Goal: Information Seeking & Learning: Learn about a topic

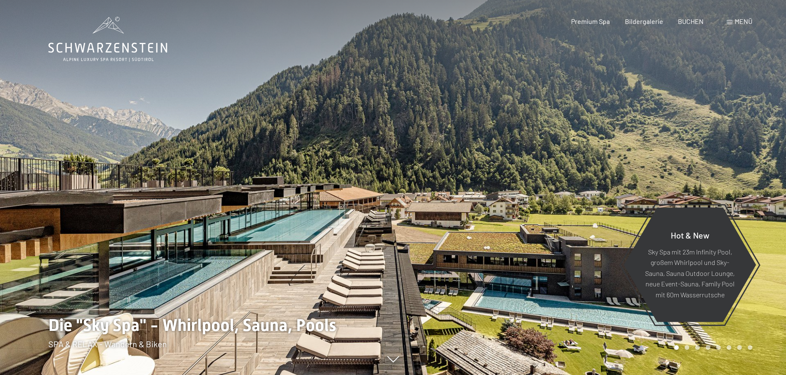
click at [733, 20] on div "Menü" at bounding box center [739, 21] width 26 height 9
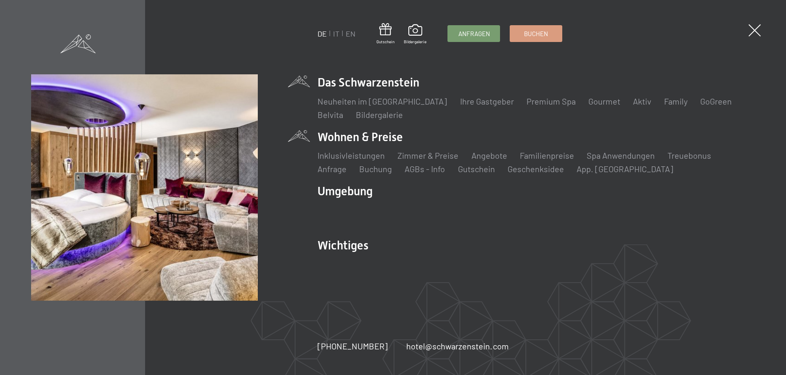
click at [353, 141] on li "Wohnen & Preise Inklusivleistungen Zimmer & Preise Liste Angebote Liste Familie…" at bounding box center [536, 152] width 437 height 46
click at [412, 154] on link "Zimmer & Preise" at bounding box center [428, 155] width 61 height 10
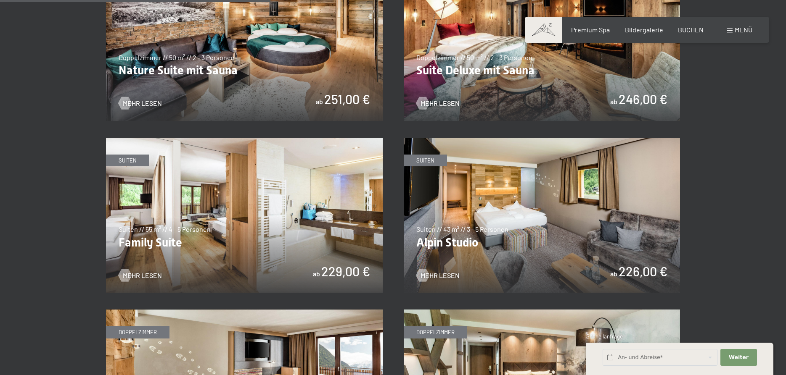
scroll to position [943, 0]
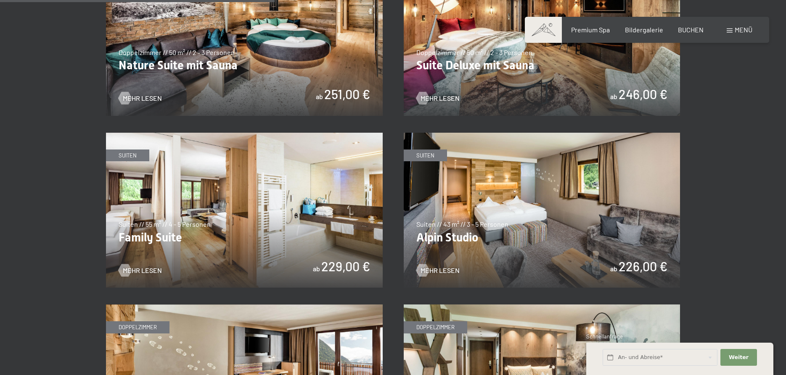
click at [209, 226] on img at bounding box center [244, 211] width 277 height 156
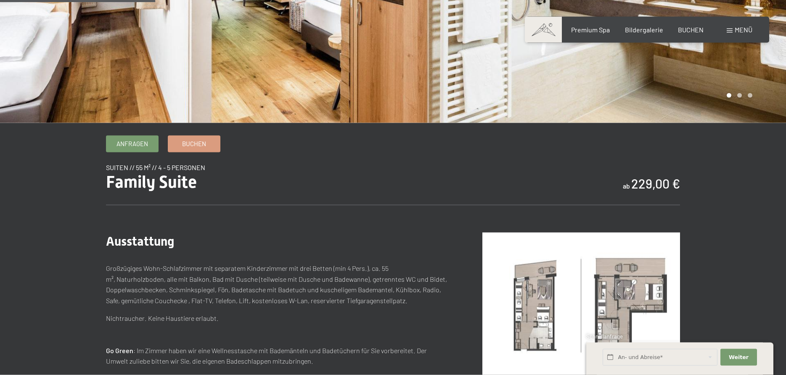
scroll to position [257, 0]
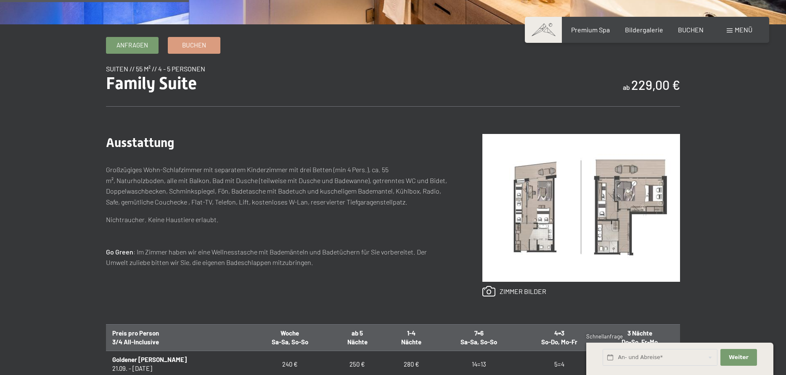
click at [550, 239] on img at bounding box center [581, 208] width 198 height 148
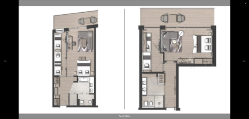
scroll to position [0, 0]
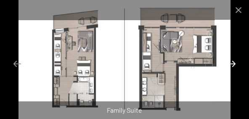
click at [233, 65] on button "Next slide" at bounding box center [232, 63] width 18 height 16
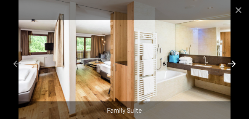
click at [233, 65] on button "Next slide" at bounding box center [232, 63] width 18 height 16
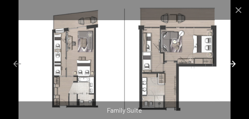
click at [233, 65] on button "Next slide" at bounding box center [232, 63] width 18 height 16
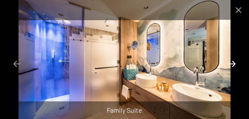
click at [233, 65] on button "Next slide" at bounding box center [232, 63] width 18 height 16
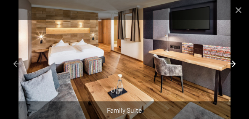
click at [233, 65] on button "Next slide" at bounding box center [232, 63] width 18 height 16
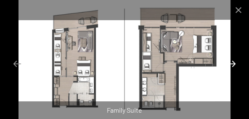
click at [233, 65] on button "Next slide" at bounding box center [232, 63] width 18 height 16
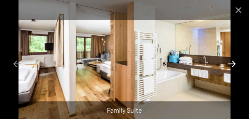
click at [233, 65] on button "Next slide" at bounding box center [232, 63] width 18 height 16
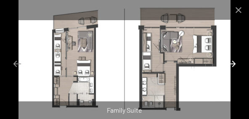
click at [233, 65] on button "Next slide" at bounding box center [232, 63] width 18 height 16
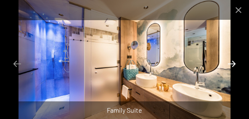
click at [233, 65] on button "Next slide" at bounding box center [232, 63] width 18 height 16
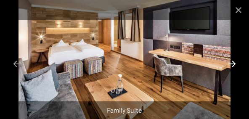
click at [233, 65] on button "Next slide" at bounding box center [232, 63] width 18 height 16
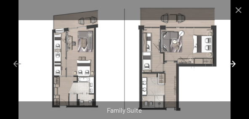
click at [233, 65] on button "Next slide" at bounding box center [232, 63] width 18 height 16
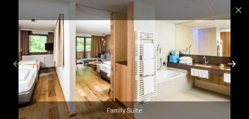
click at [233, 65] on button "Next slide" at bounding box center [232, 63] width 18 height 16
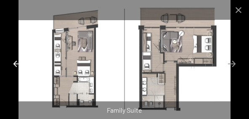
click at [16, 65] on button "Previous slide" at bounding box center [17, 63] width 18 height 16
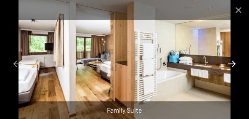
click at [228, 63] on button "Next slide" at bounding box center [232, 63] width 18 height 16
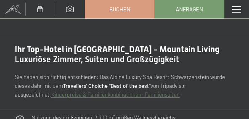
click at [238, 8] on span at bounding box center [236, 9] width 9 height 6
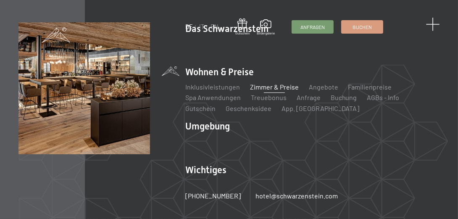
click at [248, 27] on span at bounding box center [433, 25] width 14 height 14
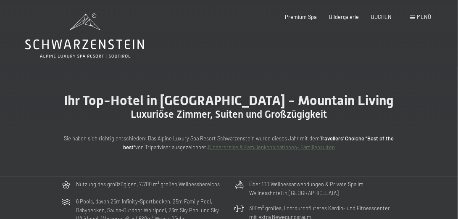
click at [248, 16] on span at bounding box center [412, 18] width 5 height 4
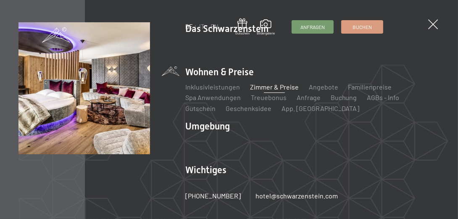
click at [248, 90] on link "Zimmer & Preise" at bounding box center [274, 87] width 49 height 8
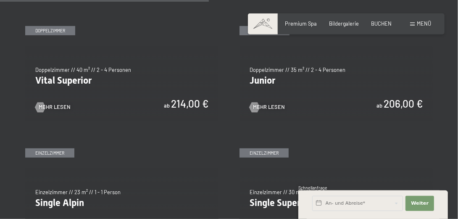
scroll to position [927, 0]
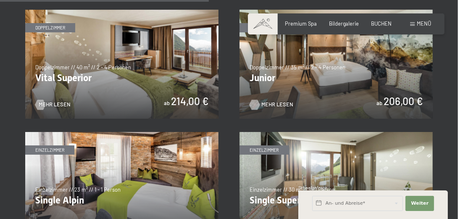
click at [257, 106] on div at bounding box center [255, 105] width 6 height 10
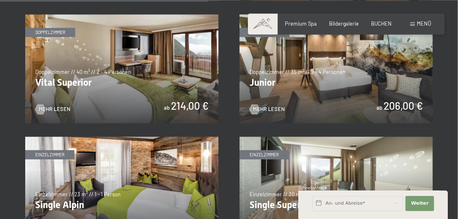
scroll to position [883, 0]
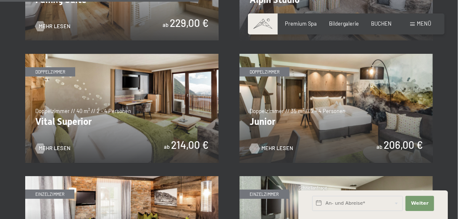
click at [258, 148] on div at bounding box center [255, 149] width 6 height 10
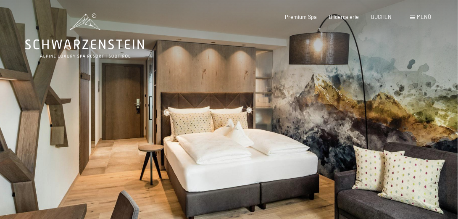
click at [273, 106] on div at bounding box center [343, 136] width 229 height 273
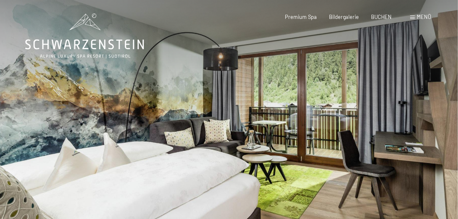
click at [288, 109] on div at bounding box center [343, 136] width 229 height 273
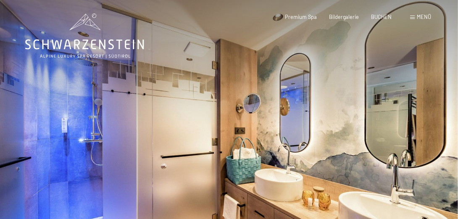
click at [289, 109] on div at bounding box center [343, 136] width 229 height 273
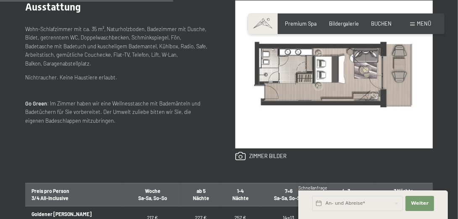
scroll to position [309, 0]
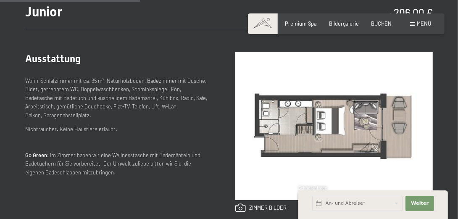
click at [318, 124] on img at bounding box center [334, 126] width 198 height 148
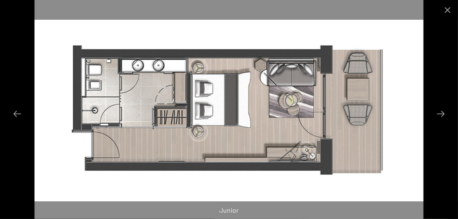
scroll to position [0, 0]
click at [444, 114] on button "Next slide" at bounding box center [441, 114] width 18 height 16
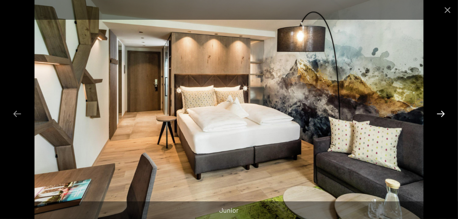
click at [444, 114] on button "Next slide" at bounding box center [441, 114] width 18 height 16
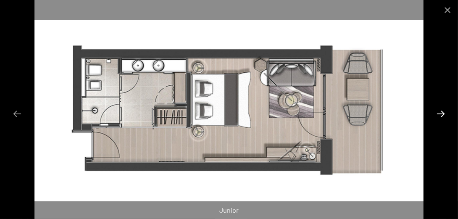
click at [444, 114] on button "Next slide" at bounding box center [441, 114] width 18 height 16
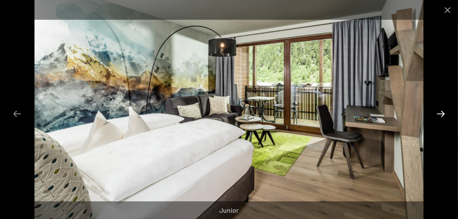
click at [443, 114] on button "Next slide" at bounding box center [441, 114] width 18 height 16
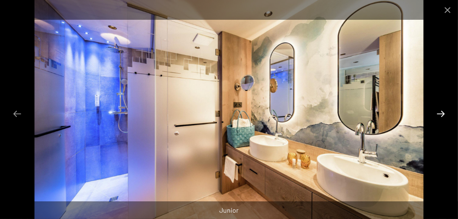
click at [443, 114] on button "Next slide" at bounding box center [441, 114] width 18 height 16
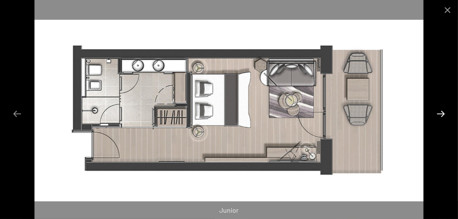
click at [436, 113] on button "Next slide" at bounding box center [441, 114] width 18 height 16
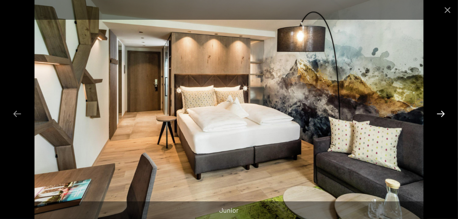
click at [442, 115] on button "Next slide" at bounding box center [441, 114] width 18 height 16
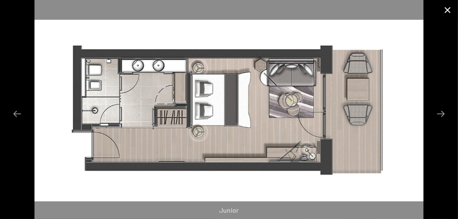
click at [449, 13] on button "Close gallery" at bounding box center [447, 10] width 21 height 20
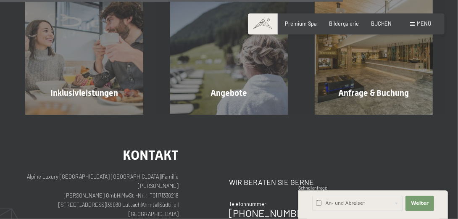
scroll to position [785, 0]
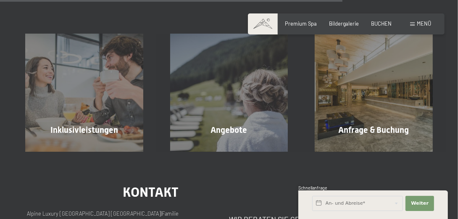
click at [415, 26] on span at bounding box center [412, 24] width 5 height 4
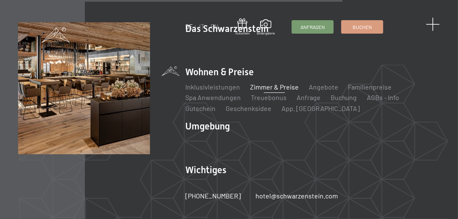
click at [438, 23] on span at bounding box center [433, 25] width 14 height 14
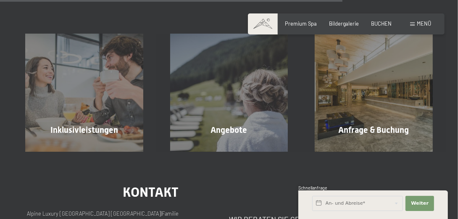
click at [417, 24] on div "Menü" at bounding box center [420, 24] width 21 height 8
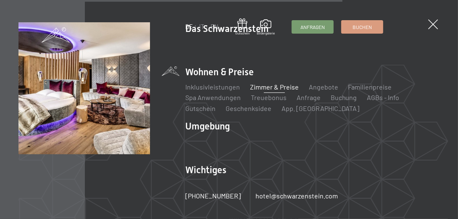
click at [279, 87] on link "Zimmer & Preise" at bounding box center [274, 87] width 49 height 8
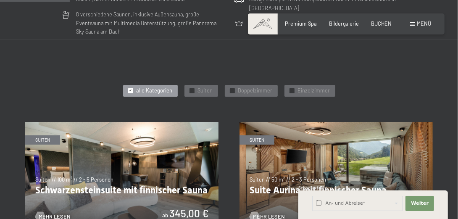
scroll to position [309, 0]
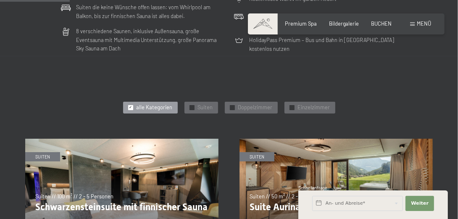
click at [417, 25] on div "Menü" at bounding box center [420, 24] width 21 height 8
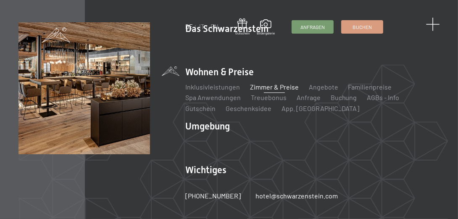
click at [435, 27] on span at bounding box center [433, 25] width 14 height 14
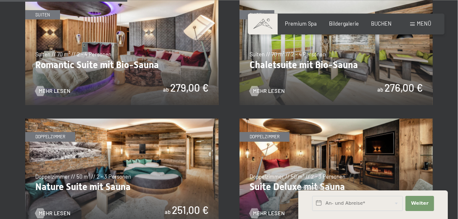
scroll to position [574, 0]
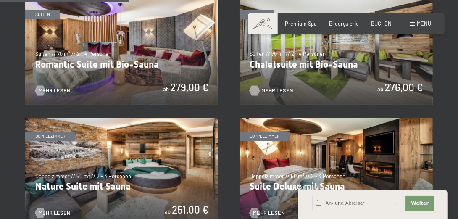
click at [278, 89] on span "Mehr Lesen" at bounding box center [277, 91] width 32 height 8
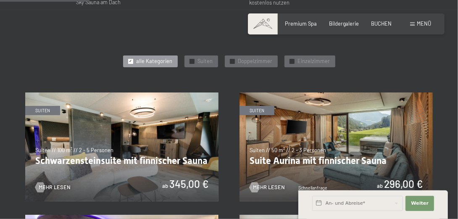
scroll to position [397, 0]
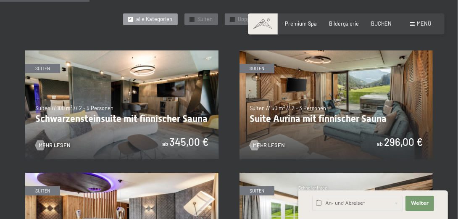
click at [179, 125] on img at bounding box center [121, 104] width 193 height 109
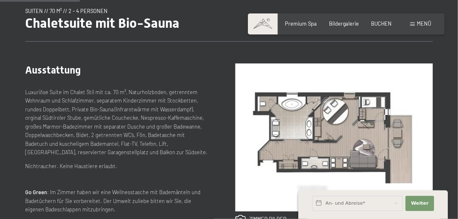
scroll to position [177, 0]
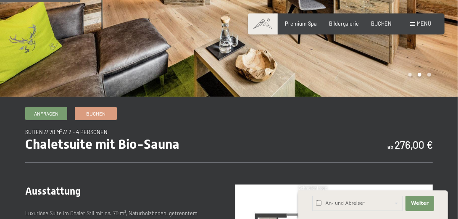
click at [416, 25] on div "Menü" at bounding box center [420, 24] width 21 height 8
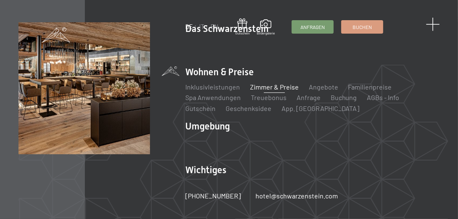
click at [435, 27] on span at bounding box center [433, 25] width 14 height 14
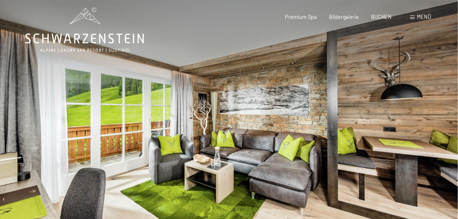
scroll to position [0, 0]
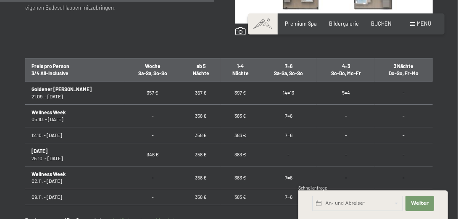
scroll to position [265, 0]
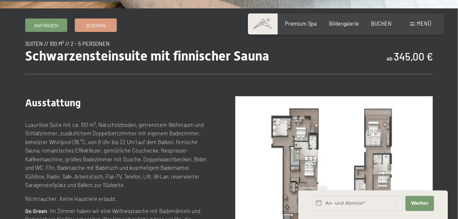
click at [419, 22] on span "Menü" at bounding box center [424, 23] width 14 height 7
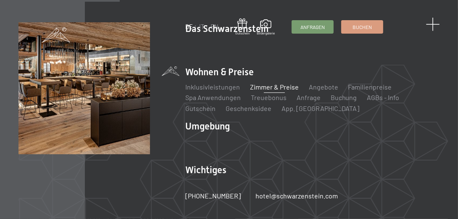
click at [431, 26] on span at bounding box center [433, 25] width 14 height 14
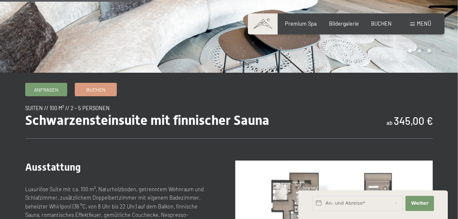
scroll to position [177, 0]
